Goal: Information Seeking & Learning: Compare options

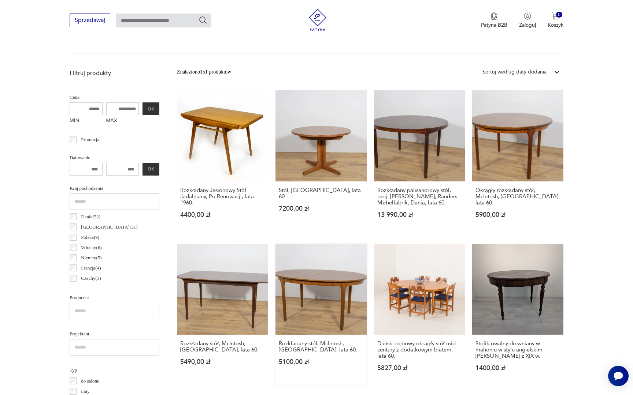
scroll to position [215, 0]
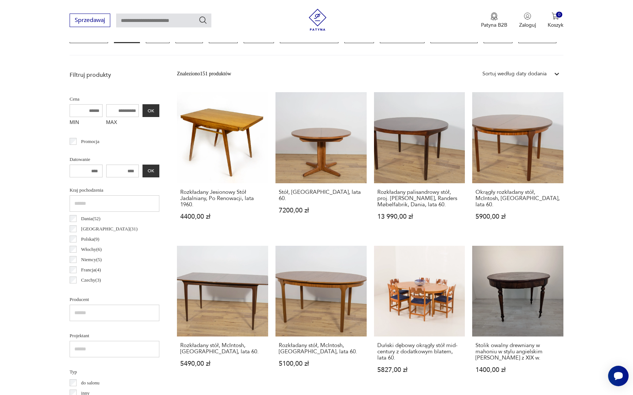
click at [113, 105] on input "MAX" at bounding box center [122, 110] width 33 height 13
click at [142, 110] on button "OK" at bounding box center [150, 110] width 17 height 13
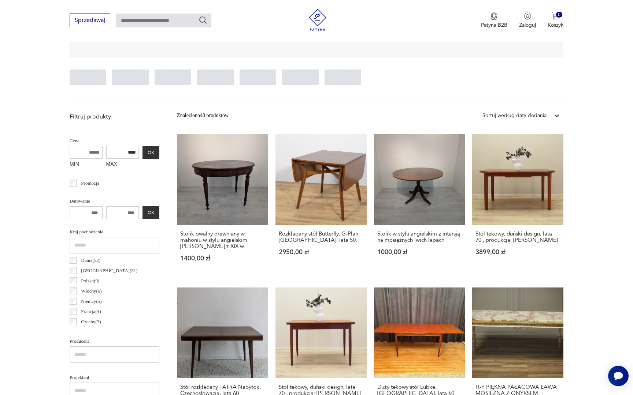
click at [111, 153] on input "****" at bounding box center [122, 152] width 33 height 13
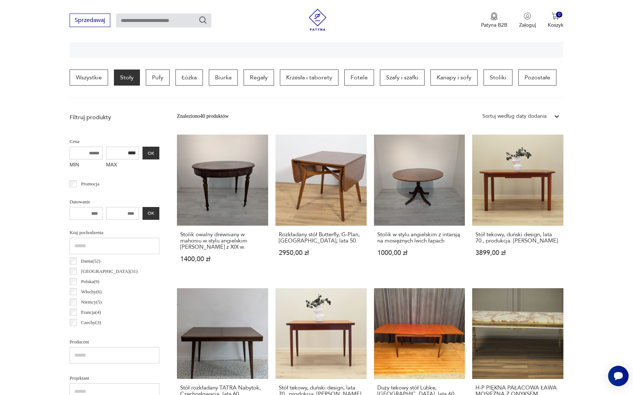
type input "****"
click at [142, 154] on button "OK" at bounding box center [150, 153] width 17 height 13
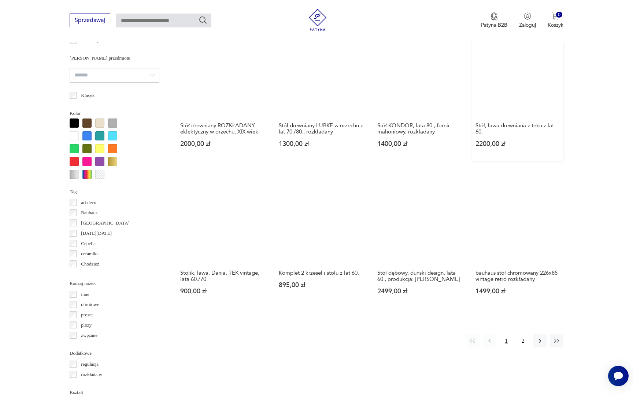
scroll to position [594, 0]
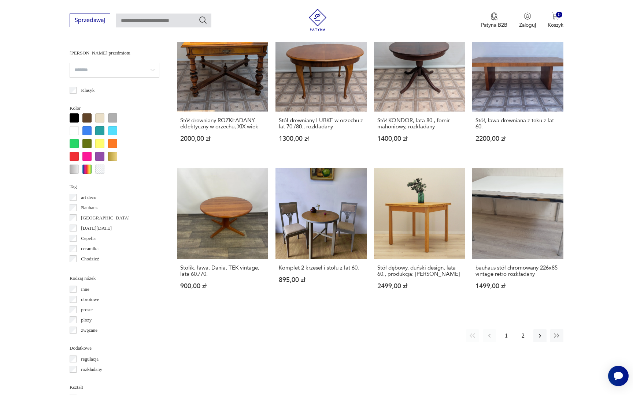
click at [524, 329] on button "2" at bounding box center [522, 335] width 13 height 13
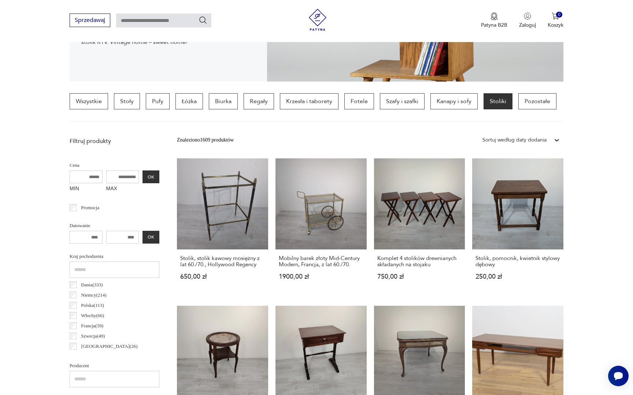
scroll to position [143, 0]
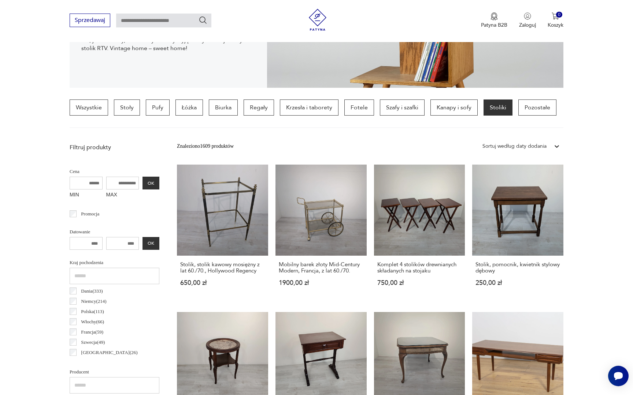
click at [114, 186] on input "MAX" at bounding box center [122, 183] width 33 height 13
type input "****"
click at [142, 184] on button "OK" at bounding box center [150, 183] width 17 height 13
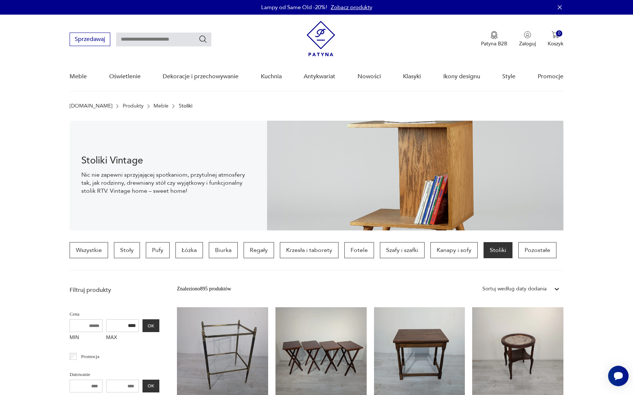
scroll to position [40, 0]
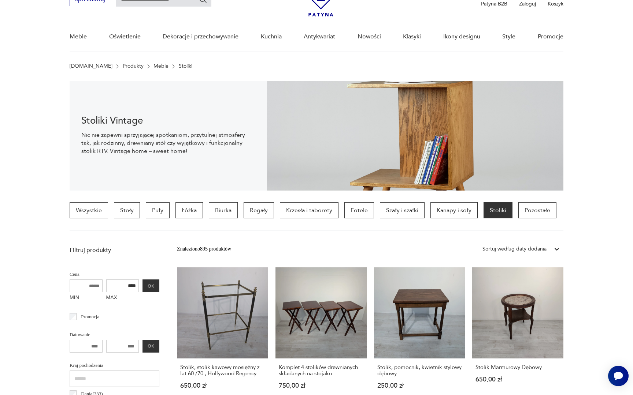
click at [521, 254] on div "Sortuj według daty dodania" at bounding box center [513, 250] width 71 height 10
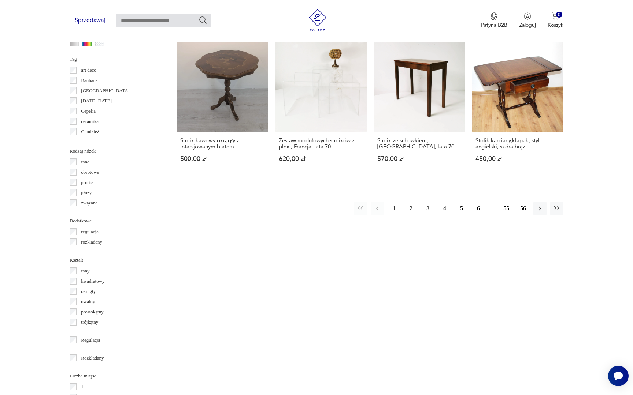
scroll to position [736, 0]
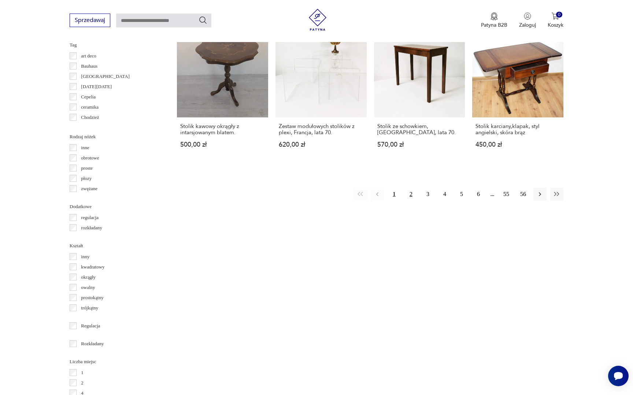
click at [406, 188] on button "2" at bounding box center [410, 194] width 13 height 13
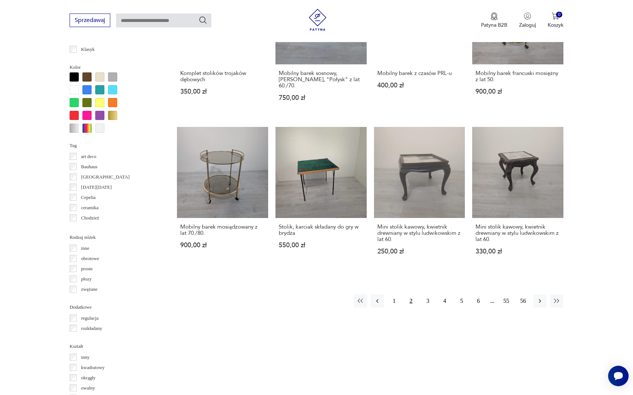
scroll to position [636, 0]
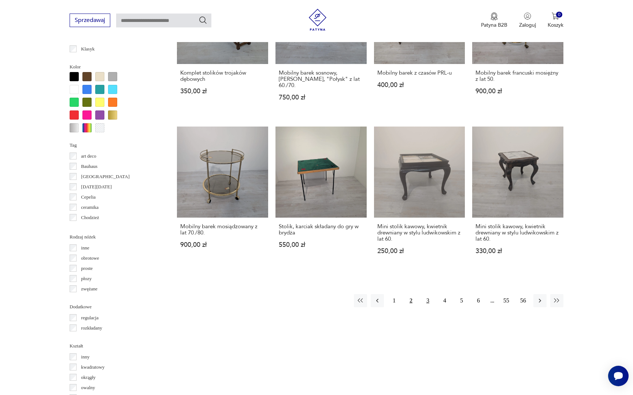
click at [428, 294] on button "3" at bounding box center [427, 300] width 13 height 13
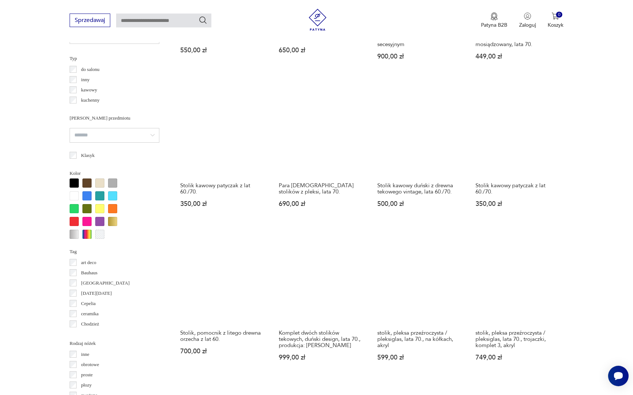
scroll to position [532, 0]
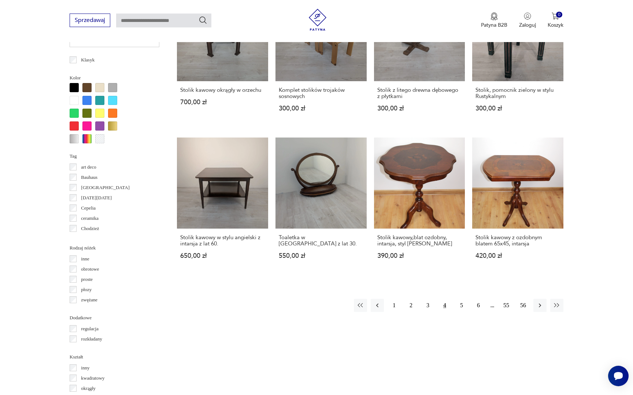
scroll to position [621, 0]
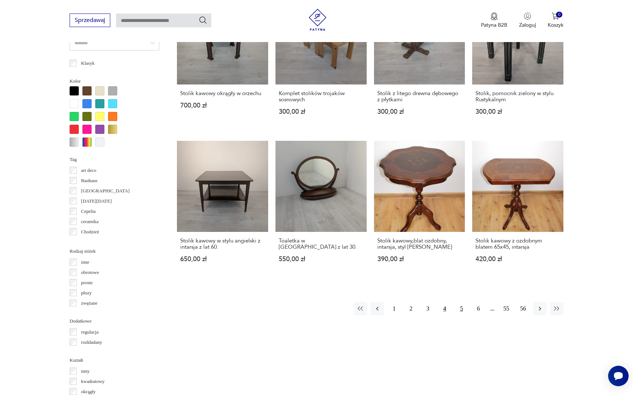
click at [456, 302] on button "5" at bounding box center [461, 308] width 13 height 13
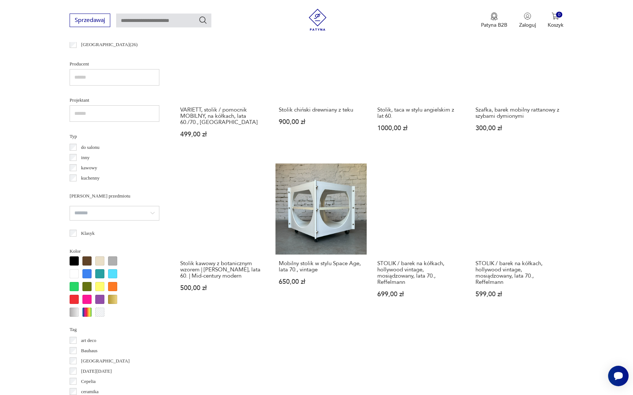
scroll to position [457, 0]
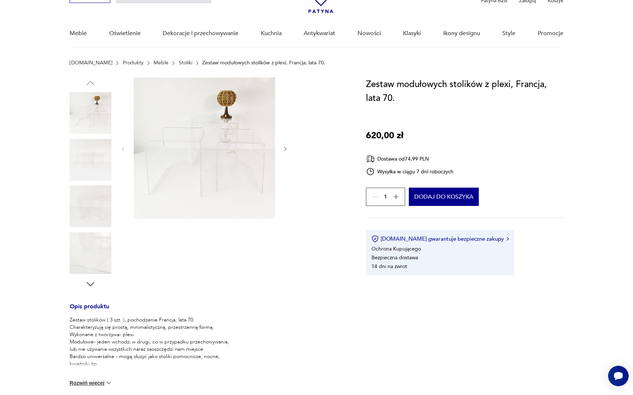
scroll to position [42, 0]
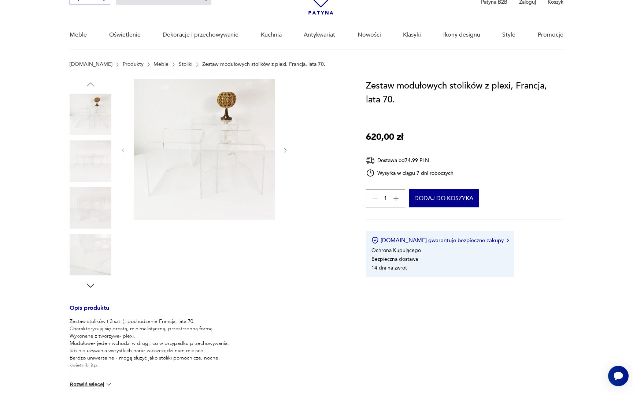
click at [85, 160] on img at bounding box center [91, 162] width 42 height 42
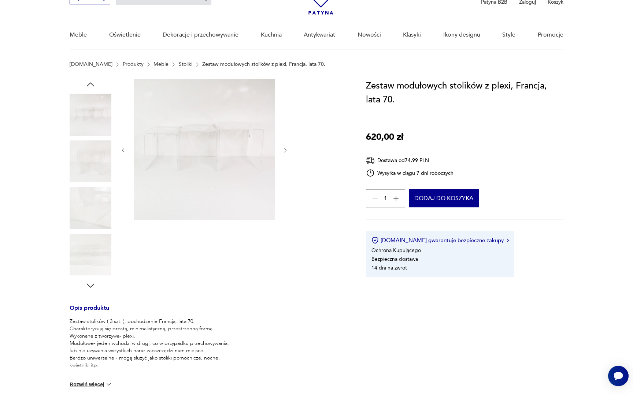
click at [83, 182] on img at bounding box center [91, 162] width 42 height 42
